Goal: Task Accomplishment & Management: Manage account settings

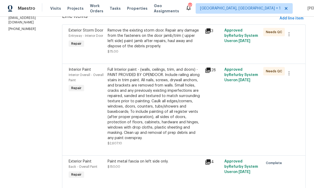
scroll to position [75, 0]
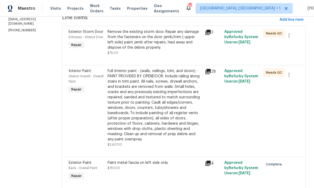
click at [172, 47] on div "Remove the existing storm door. Repair any damage from the fasteners on the doo…" at bounding box center [154, 39] width 94 height 21
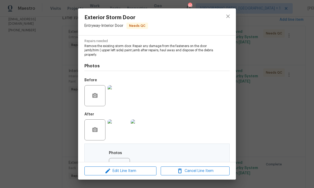
scroll to position [54, 0]
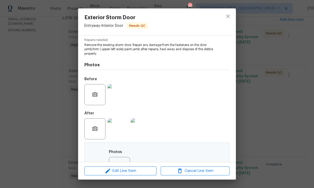
click at [122, 134] on img at bounding box center [117, 128] width 21 height 21
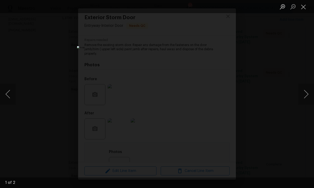
click at [308, 86] on button "Next image" at bounding box center [306, 93] width 16 height 21
click at [302, 80] on div "Lightbox" at bounding box center [157, 94] width 314 height 188
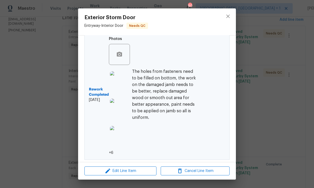
scroll to position [168, 0]
click at [122, 87] on img at bounding box center [120, 81] width 21 height 21
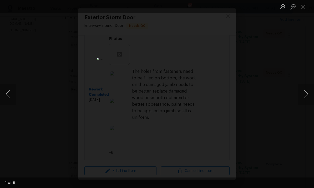
click at [312, 95] on button "Next image" at bounding box center [306, 93] width 16 height 21
click at [312, 91] on button "Next image" at bounding box center [306, 93] width 16 height 21
click at [307, 98] on button "Next image" at bounding box center [306, 93] width 16 height 21
click at [310, 93] on button "Next image" at bounding box center [306, 93] width 16 height 21
click at [304, 8] on button "Close lightbox" at bounding box center [303, 6] width 11 height 9
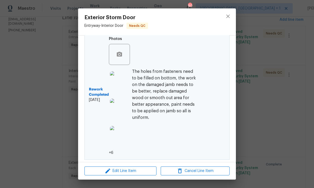
click at [123, 141] on img at bounding box center [120, 136] width 21 height 21
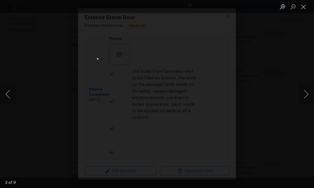
click at [305, 93] on button "Next image" at bounding box center [306, 93] width 16 height 21
click at [301, 96] on button "Next image" at bounding box center [306, 93] width 16 height 21
click at [300, 94] on button "Next image" at bounding box center [306, 93] width 16 height 21
click at [301, 90] on button "Next image" at bounding box center [306, 93] width 16 height 21
click at [303, 87] on button "Next image" at bounding box center [306, 93] width 16 height 21
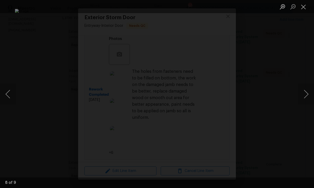
click at [302, 90] on button "Next image" at bounding box center [306, 93] width 16 height 21
click at [302, 88] on button "Next image" at bounding box center [306, 93] width 16 height 21
click at [300, 110] on div "Lightbox" at bounding box center [157, 94] width 314 height 188
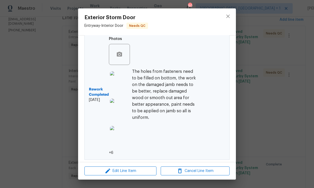
click at [278, 85] on div "Exterior Storm Door Entryway - Interior Door Needs QC Vendor RHD Property Accou…" at bounding box center [157, 94] width 314 height 188
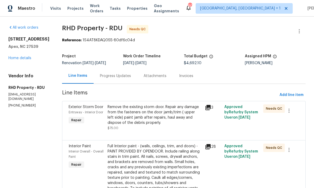
scroll to position [0, 0]
click at [125, 77] on div "Progress Updates" at bounding box center [115, 75] width 31 height 5
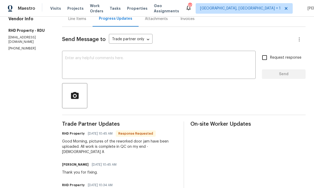
scroll to position [57, 0]
click at [102, 56] on textarea at bounding box center [158, 65] width 187 height 18
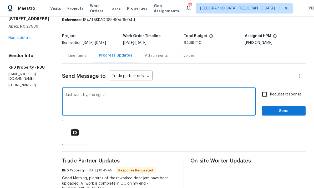
scroll to position [20, 0]
click at [120, 93] on textarea "Just went by, the right t" at bounding box center [158, 102] width 187 height 18
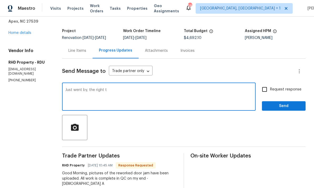
scroll to position [28, 0]
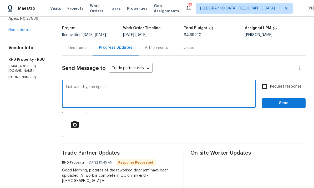
click at [122, 85] on textarea "Just went by, the right t" at bounding box center [158, 94] width 187 height 18
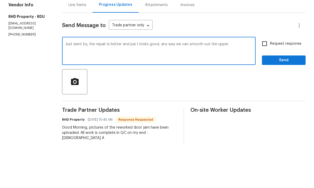
click at [143, 85] on textarea "Just went by, the repair is better and pai t looks good, any way we can smooth …" at bounding box center [158, 94] width 187 height 18
click at [238, 85] on textarea "Just went by, the repair is better and paint looks good, any way we can smooth …" at bounding box center [158, 94] width 187 height 18
type textarea "Just went by, the repair is better and paint looks good, any way we can smooth …"
click at [266, 81] on input "Request response" at bounding box center [264, 86] width 11 height 11
checkbox input "true"
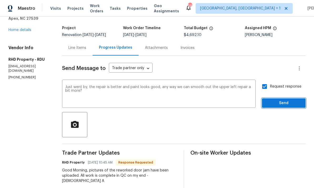
click at [284, 100] on span "Send" at bounding box center [283, 103] width 35 height 7
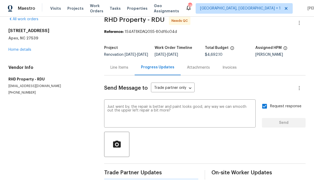
scroll to position [0, 0]
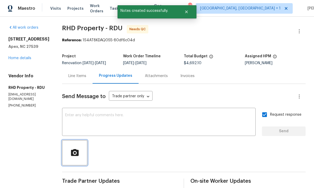
click at [78, 149] on icon "button" at bounding box center [75, 152] width 8 height 7
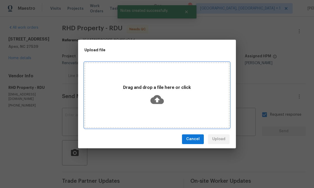
click at [156, 97] on icon at bounding box center [156, 99] width 13 height 9
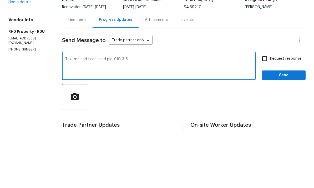
scroll to position [20, 0]
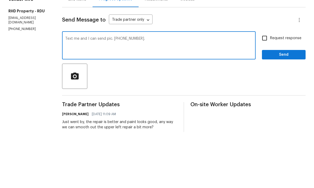
type textarea "Text me and I can send pic. 910-315-2980."
click at [282, 106] on button "Send" at bounding box center [284, 111] width 44 height 10
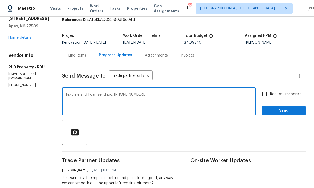
scroll to position [0, 0]
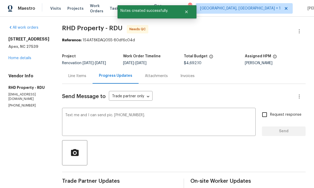
click at [30, 56] on link "Home details" at bounding box center [19, 58] width 23 height 4
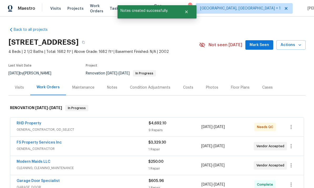
click at [32, 124] on link "RHD Property" at bounding box center [29, 123] width 25 height 4
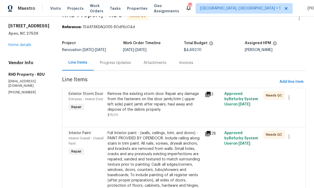
scroll to position [18, 0]
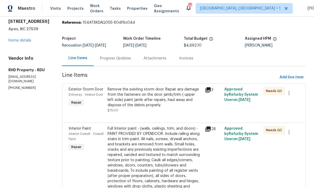
click at [166, 147] on div "Full Interior paint - (walls, ceilings, trim, and doors) - PAINT PROVIDED BY OP…" at bounding box center [154, 163] width 94 height 74
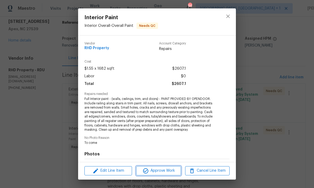
click at [163, 170] on span "Approve Work" at bounding box center [158, 170] width 41 height 7
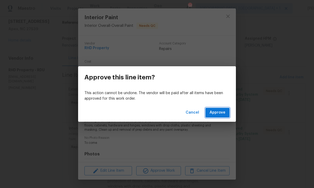
click at [214, 113] on span "Approve" at bounding box center [217, 112] width 16 height 7
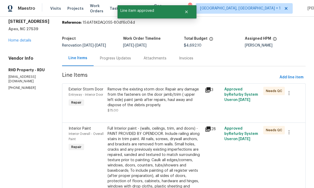
scroll to position [0, 0]
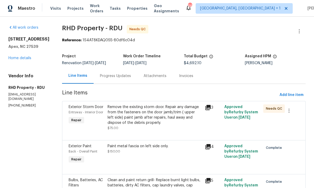
click at [182, 114] on div "Remove the existing storm door. Repair any damage from the fasteners on the doo…" at bounding box center [154, 114] width 94 height 21
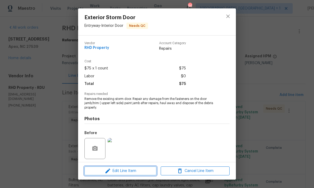
click at [142, 171] on span "Edit Line Item" at bounding box center [120, 171] width 69 height 7
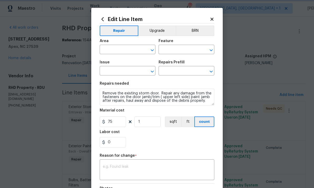
type input "Entryway"
type input "Interior Door"
type input "Exterior Storm Door"
type input "Remove Storm Door $24.92"
click at [271, 26] on body "Maestro Visits Projects Work Orders Tasks Properties Geo Assignments 66 Albuque…" at bounding box center [157, 94] width 314 height 188
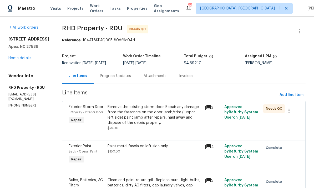
click at [123, 77] on div "Progress Updates" at bounding box center [115, 75] width 31 height 5
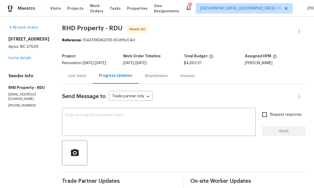
click at [26, 56] on link "Home details" at bounding box center [19, 58] width 23 height 4
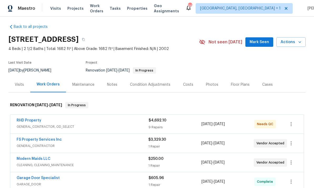
scroll to position [3, 0]
click at [38, 156] on link "Modern Maids LLC" at bounding box center [34, 158] width 34 height 4
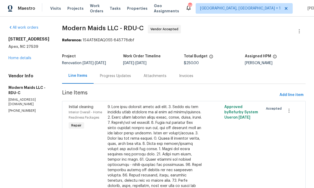
click at [119, 75] on div "Progress Updates" at bounding box center [115, 75] width 31 height 5
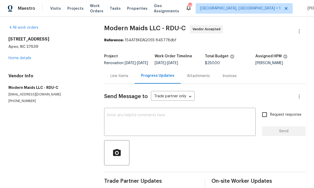
click at [124, 119] on textarea at bounding box center [179, 122] width 145 height 18
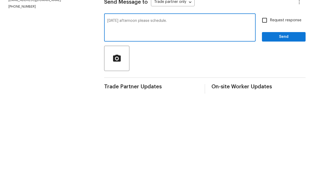
type textarea "Friday afternoon please schedule."
click at [260, 109] on input "Request response" at bounding box center [264, 114] width 11 height 11
checkbox input "true"
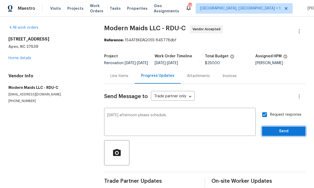
click at [284, 126] on button "Send" at bounding box center [284, 131] width 44 height 10
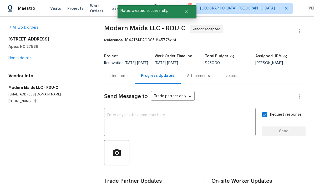
click at [29, 56] on link "Home details" at bounding box center [19, 58] width 23 height 4
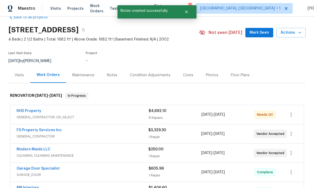
scroll to position [14, 0]
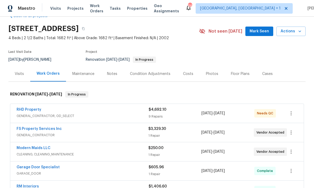
click at [113, 71] on div "Notes" at bounding box center [112, 73] width 10 height 5
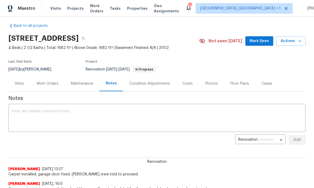
scroll to position [5, 0]
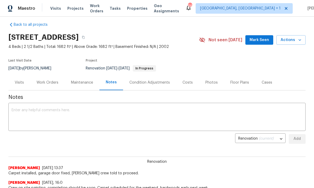
click at [46, 113] on textarea at bounding box center [157, 117] width 290 height 18
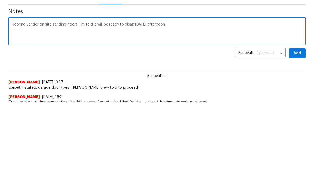
scroll to position [85, 0]
type textarea "Flooring vendor on site sanding floors. I’m told it will be ready to clean on F…"
click at [297, 55] on span "Add" at bounding box center [296, 53] width 8 height 7
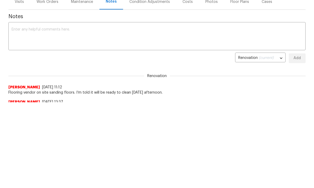
scroll to position [0, 0]
click at [48, 4] on div "Work Orders" at bounding box center [47, 1] width 22 height 5
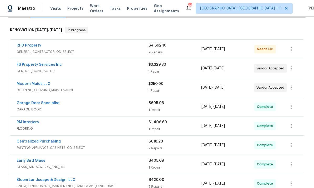
scroll to position [59, 0]
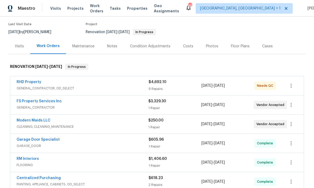
click at [191, 38] on div "Costs" at bounding box center [187, 45] width 23 height 15
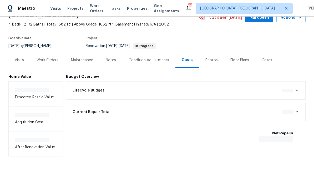
scroll to position [8, 0]
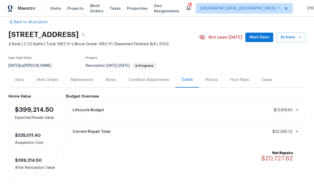
click at [49, 72] on div "Work Orders" at bounding box center [47, 79] width 34 height 15
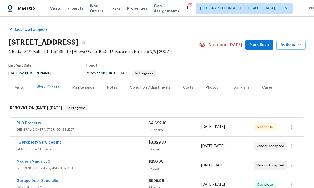
click at [258, 42] on span "Mark Seen" at bounding box center [258, 45] width 19 height 7
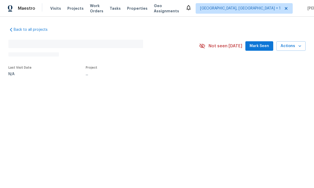
click at [263, 50] on button "Mark Seen" at bounding box center [259, 46] width 28 height 10
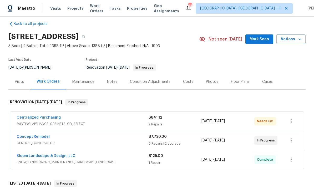
scroll to position [9, 0]
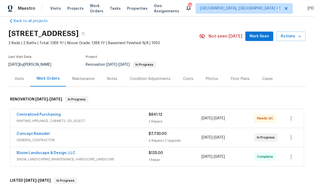
click at [51, 116] on link "Centralized Purchasing" at bounding box center [39, 115] width 44 height 4
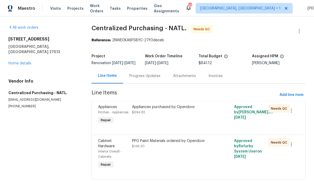
scroll to position [11, 0]
click at [166, 104] on div "Appliances purchased by Opendoor" at bounding box center [173, 106] width 82 height 5
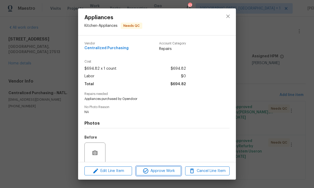
click at [168, 171] on span "Approve Work" at bounding box center [158, 171] width 41 height 7
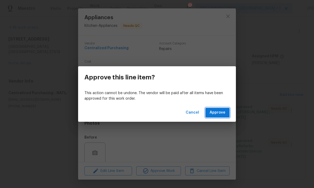
click at [218, 115] on span "Approve" at bounding box center [217, 112] width 16 height 7
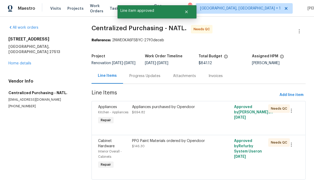
click at [182, 139] on div "PPG Paint Materials ordered by Opendoor $146.30" at bounding box center [173, 143] width 82 height 11
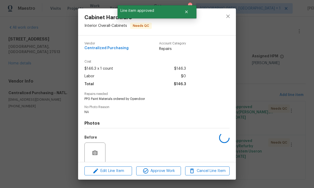
scroll to position [0, 0]
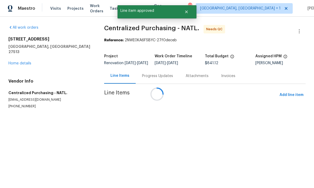
click at [168, 169] on div at bounding box center [157, 94] width 314 height 188
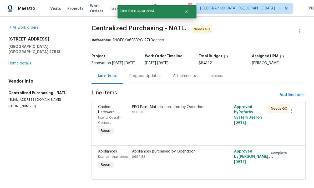
click at [177, 154] on div "Appliances purchased by Opendoor" at bounding box center [173, 151] width 82 height 5
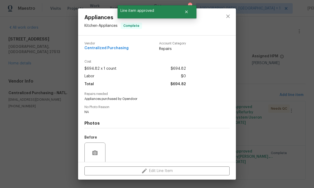
click at [268, 77] on div "Appliances Kitchen - Appliances Complete Vendor Centralized Purchasing Account …" at bounding box center [157, 94] width 314 height 188
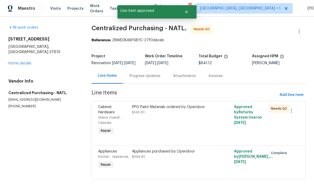
click at [187, 109] on div "PPG Paint Materials ordered by Opendoor" at bounding box center [173, 106] width 82 height 5
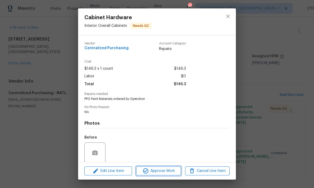
click at [165, 172] on span "Approve Work" at bounding box center [158, 171] width 41 height 7
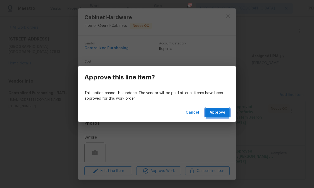
click at [223, 112] on span "Approve" at bounding box center [217, 112] width 16 height 7
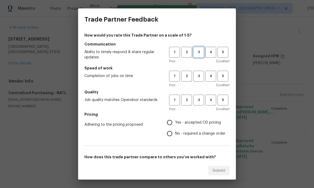
click at [200, 51] on span "3" at bounding box center [199, 52] width 10 height 6
click at [202, 75] on span "3" at bounding box center [199, 76] width 10 height 6
click at [202, 97] on button "3" at bounding box center [198, 100] width 11 height 11
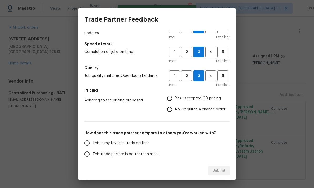
click at [175, 98] on input "Yes - accepted OD pricing" at bounding box center [169, 98] width 11 height 11
radio input "true"
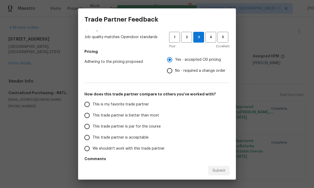
scroll to position [65, 0]
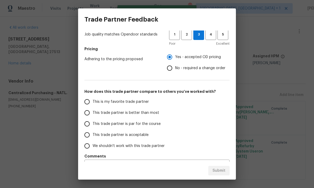
click at [94, 122] on span "This trade partner is par for the course" at bounding box center [126, 124] width 68 height 6
click at [92, 122] on input "This trade partner is par for the course" at bounding box center [86, 123] width 11 height 11
click at [222, 166] on button "Submit" at bounding box center [218, 171] width 21 height 10
radio input "true"
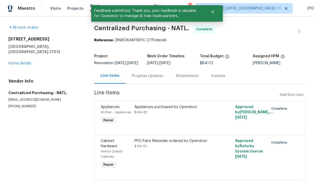
click at [34, 61] on div "All work orders 201 W Wyatts Pond Ln Cary, NC 27513 Home details Vendor Info Ce…" at bounding box center [44, 66] width 73 height 83
click at [30, 61] on link "Home details" at bounding box center [19, 63] width 23 height 4
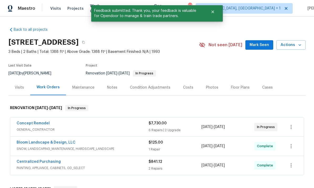
click at [112, 90] on div "Notes" at bounding box center [112, 87] width 10 height 5
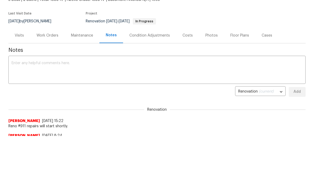
scroll to position [51, 0]
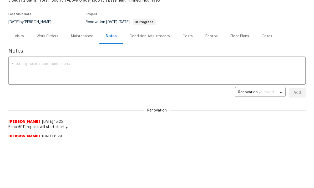
click at [44, 69] on textarea at bounding box center [157, 71] width 290 height 18
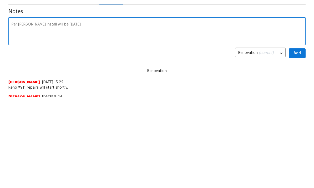
type textarea "Per GC granit install will be Friday."
click at [300, 89] on span "Add" at bounding box center [296, 92] width 8 height 7
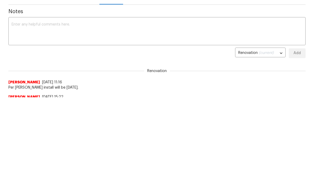
scroll to position [0, 0]
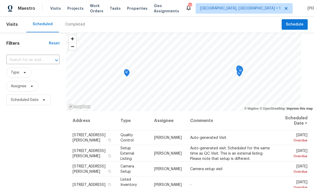
click at [74, 9] on span "Projects" at bounding box center [75, 8] width 16 height 5
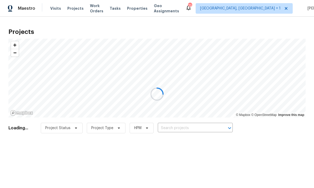
click at [192, 128] on div at bounding box center [157, 94] width 314 height 188
click at [190, 129] on div at bounding box center [157, 94] width 314 height 188
click at [186, 130] on div at bounding box center [157, 94] width 314 height 188
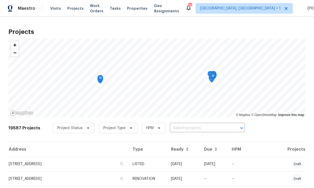
click at [206, 131] on input "text" at bounding box center [200, 128] width 60 height 8
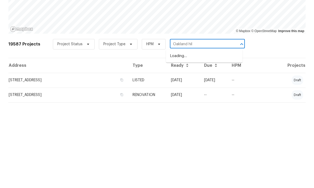
type input "[GEOGRAPHIC_DATA]"
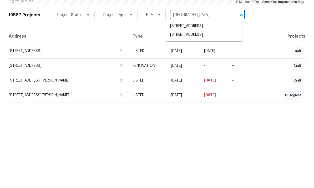
scroll to position [30, 0]
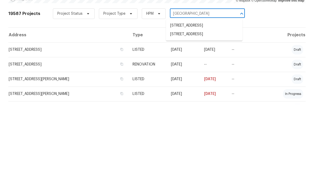
click at [198, 114] on li "[STREET_ADDRESS]" at bounding box center [204, 118] width 76 height 9
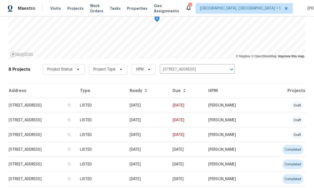
scroll to position [59, 0]
click at [223, 67] on icon "Clear" at bounding box center [224, 68] width 3 height 3
click at [180, 65] on input "text" at bounding box center [190, 69] width 60 height 8
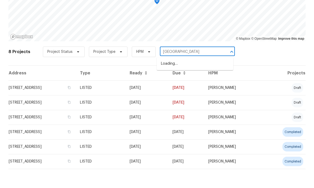
type input "[GEOGRAPHIC_DATA]"
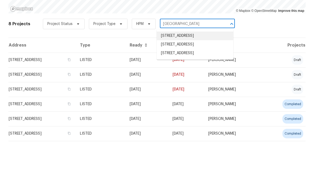
click at [206, 77] on li "[STREET_ADDRESS]" at bounding box center [194, 81] width 76 height 9
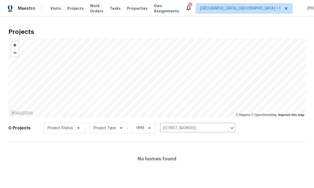
click at [226, 129] on icon "Clear" at bounding box center [224, 127] width 5 height 5
click at [197, 124] on input "text" at bounding box center [190, 128] width 60 height 8
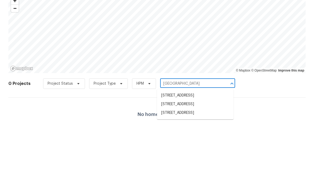
type input "[GEOGRAPHIC_DATA]"
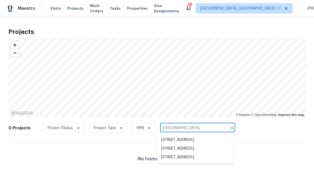
click at [205, 153] on li "[STREET_ADDRESS]" at bounding box center [195, 148] width 76 height 9
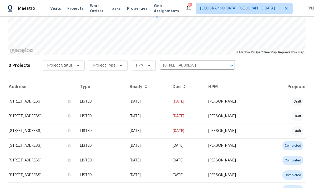
scroll to position [51, 0]
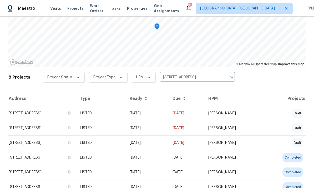
click at [52, 116] on td "[STREET_ADDRESS]" at bounding box center [41, 113] width 67 height 15
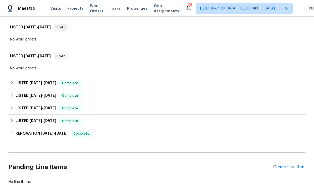
scroll to position [121, 0]
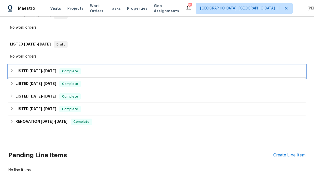
click at [36, 72] on span "[DATE]" at bounding box center [35, 71] width 13 height 4
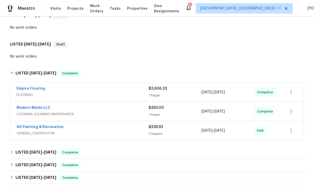
click at [36, 89] on link "Empire Flooring" at bounding box center [31, 89] width 29 height 4
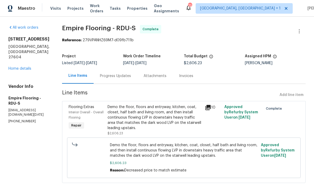
click at [126, 76] on div "Progress Updates" at bounding box center [115, 75] width 31 height 5
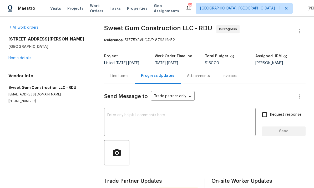
click at [20, 59] on link "Home details" at bounding box center [19, 58] width 23 height 4
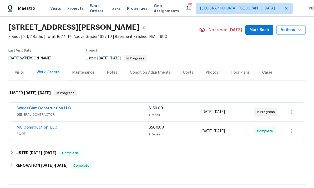
scroll to position [15, 0]
click at [112, 75] on div "Notes" at bounding box center [112, 71] width 23 height 15
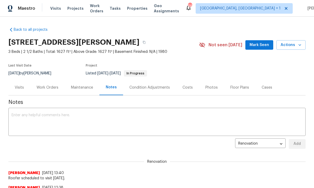
scroll to position [-1, 0]
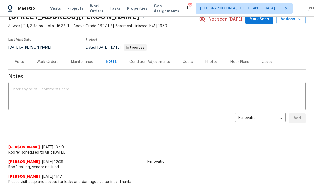
scroll to position [23, 0]
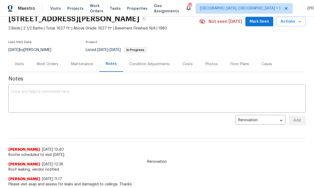
click at [43, 66] on div "Work Orders" at bounding box center [47, 63] width 22 height 5
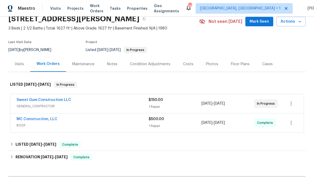
scroll to position [17, 0]
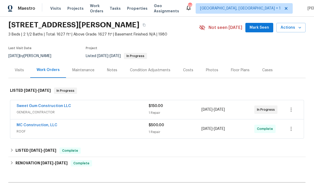
click at [57, 107] on link "Sweet Gum Construction LLC" at bounding box center [44, 106] width 54 height 4
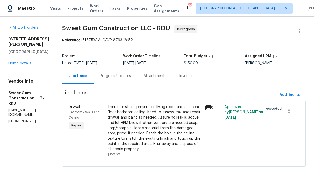
click at [129, 80] on div "Progress Updates" at bounding box center [115, 75] width 44 height 15
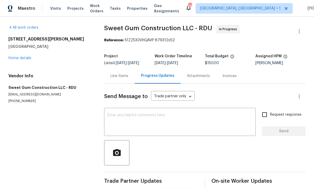
click at [118, 73] on div "Line Items" at bounding box center [119, 75] width 18 height 5
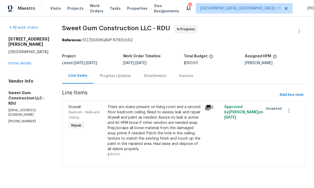
click at [158, 130] on div "There are stains present on living room and a second floor bedroom ceiling. Nee…" at bounding box center [154, 127] width 94 height 47
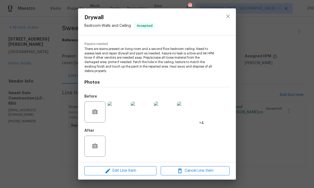
scroll to position [50, 0]
click at [128, 171] on span "Edit Line Item" at bounding box center [120, 170] width 69 height 7
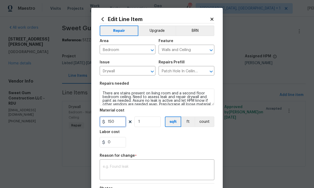
click at [121, 125] on input "150" at bounding box center [113, 121] width 26 height 11
type input "450"
click at [135, 168] on textarea at bounding box center [157, 170] width 108 height 11
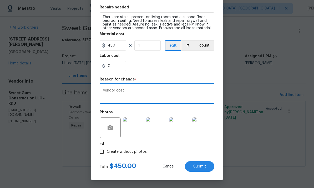
scroll to position [77, 0]
type textarea "Vendor cost"
click at [193, 168] on span "Submit" at bounding box center [199, 166] width 13 height 4
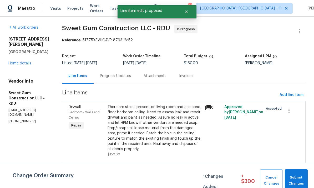
scroll to position [0, 0]
click at [293, 183] on span "Submit Changes" at bounding box center [296, 180] width 18 height 12
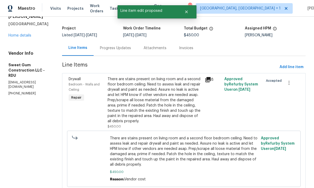
scroll to position [27, 0]
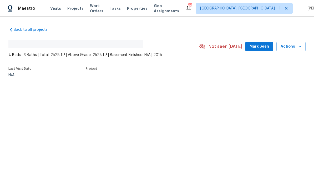
click at [264, 49] on span "Mark Seen" at bounding box center [258, 46] width 19 height 7
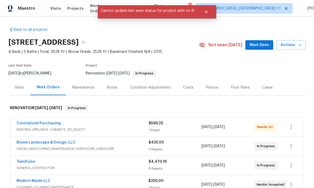
click at [257, 45] on span "Mark Seen" at bounding box center [258, 45] width 19 height 7
click at [49, 123] on link "Centralized Purchasing" at bounding box center [39, 123] width 44 height 4
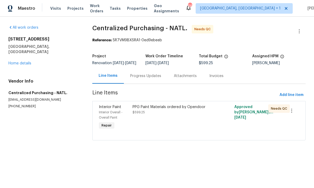
click at [173, 115] on div "PPG Paint Materials ordered by Opendoor $599.25" at bounding box center [172, 109] width 81 height 11
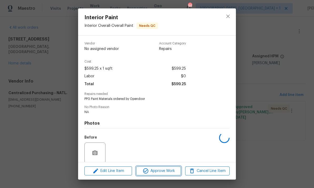
click at [161, 172] on span "Approve Work" at bounding box center [158, 171] width 41 height 7
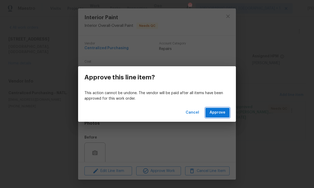
click at [217, 112] on span "Approve" at bounding box center [217, 112] width 16 height 7
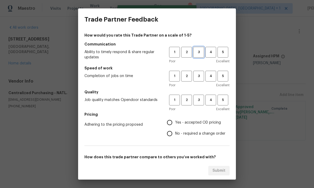
click at [197, 54] on span "3" at bounding box center [199, 52] width 10 height 6
click at [196, 76] on span "3" at bounding box center [199, 76] width 10 height 6
click at [199, 100] on span "3" at bounding box center [199, 100] width 10 height 6
click at [173, 125] on input "Yes - accepted OD pricing" at bounding box center [169, 122] width 11 height 11
radio input "true"
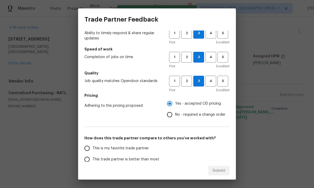
scroll to position [48, 0]
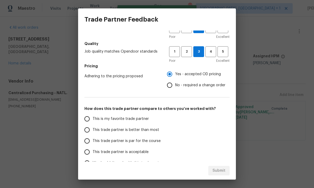
click at [91, 143] on input "This trade partner is par for the course" at bounding box center [86, 140] width 11 height 11
click at [215, 169] on span "Submit" at bounding box center [218, 170] width 13 height 7
radio input "true"
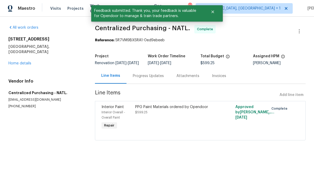
click at [24, 61] on link "Home details" at bounding box center [19, 63] width 23 height 4
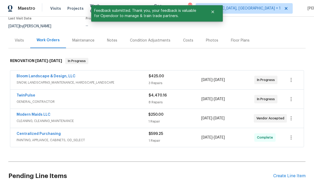
scroll to position [46, 0]
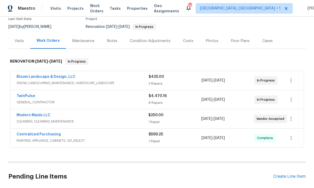
click at [52, 75] on link "Bloom Landscape & Design, LLC" at bounding box center [46, 77] width 59 height 4
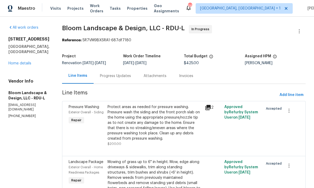
click at [22, 61] on link "Home details" at bounding box center [19, 63] width 23 height 4
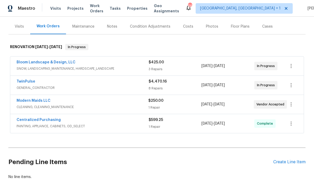
scroll to position [61, 0]
click at [39, 101] on link "Modern Maids LLC" at bounding box center [34, 100] width 34 height 4
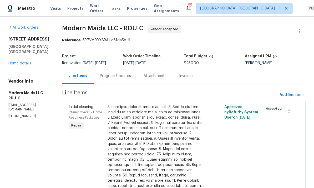
click at [120, 78] on div "Progress Updates" at bounding box center [115, 75] width 31 height 5
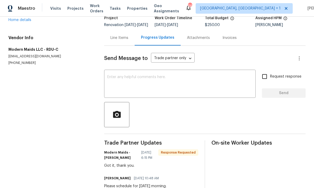
scroll to position [38, 0]
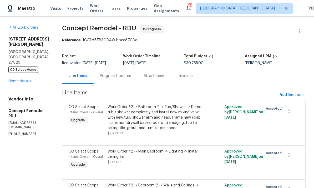
click at [24, 79] on link "Home details" at bounding box center [19, 81] width 23 height 4
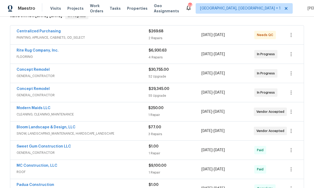
scroll to position [91, 0]
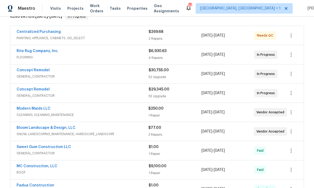
click at [41, 90] on link "Concept Remodel" at bounding box center [33, 89] width 33 height 4
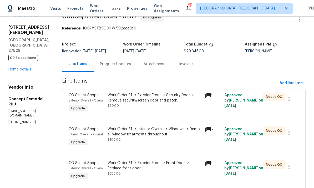
scroll to position [11, 0]
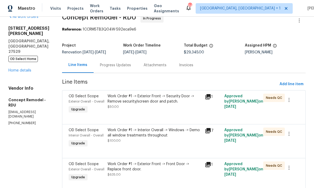
click at [22, 69] on link "Home details" at bounding box center [19, 71] width 23 height 4
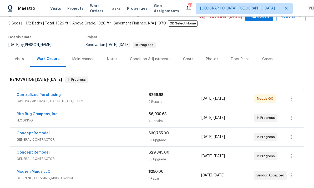
scroll to position [77, 0]
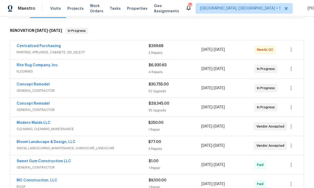
click at [41, 83] on link "Concept Remodel" at bounding box center [33, 84] width 33 height 4
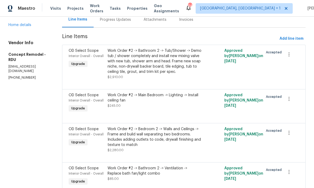
scroll to position [57, 0]
